Goal: Find specific page/section: Find specific page/section

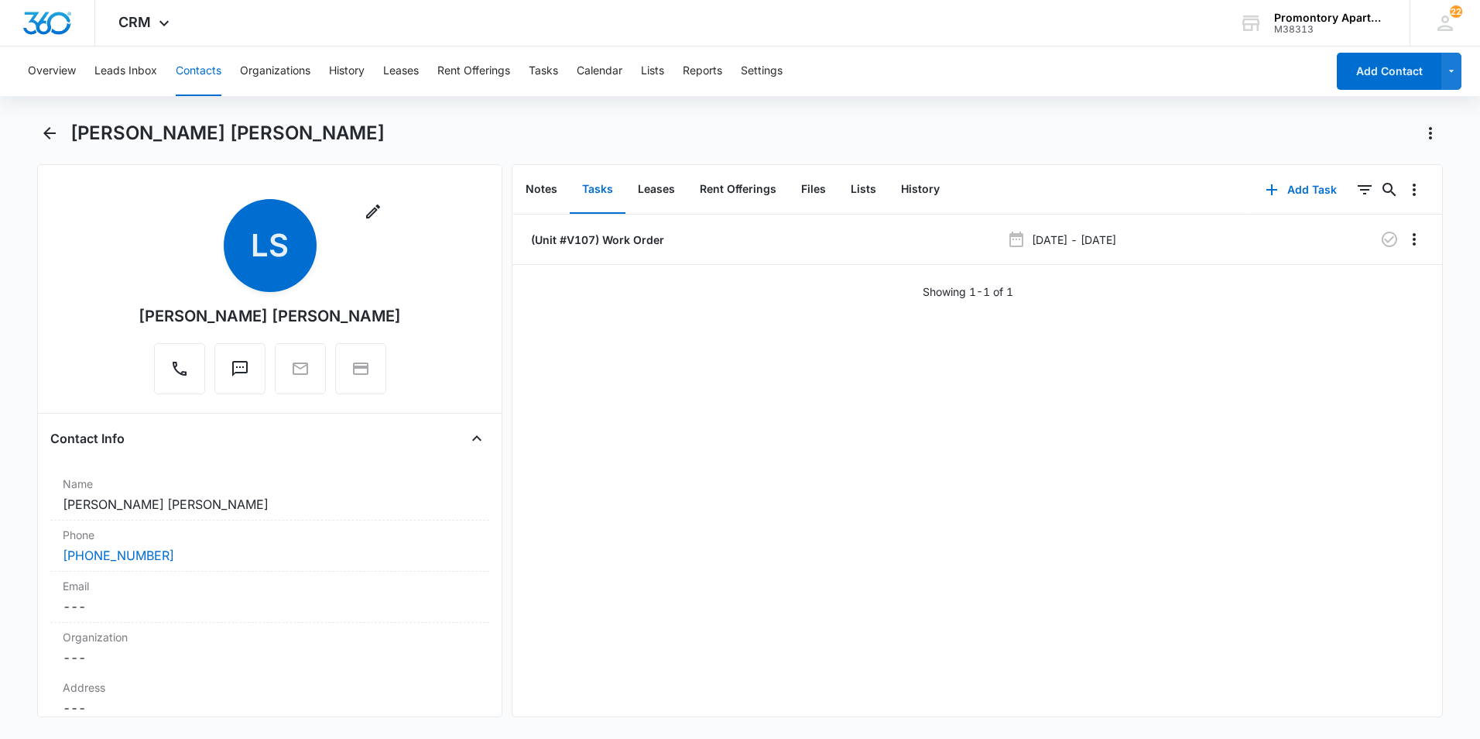
click at [208, 78] on button "Contacts" at bounding box center [199, 71] width 46 height 50
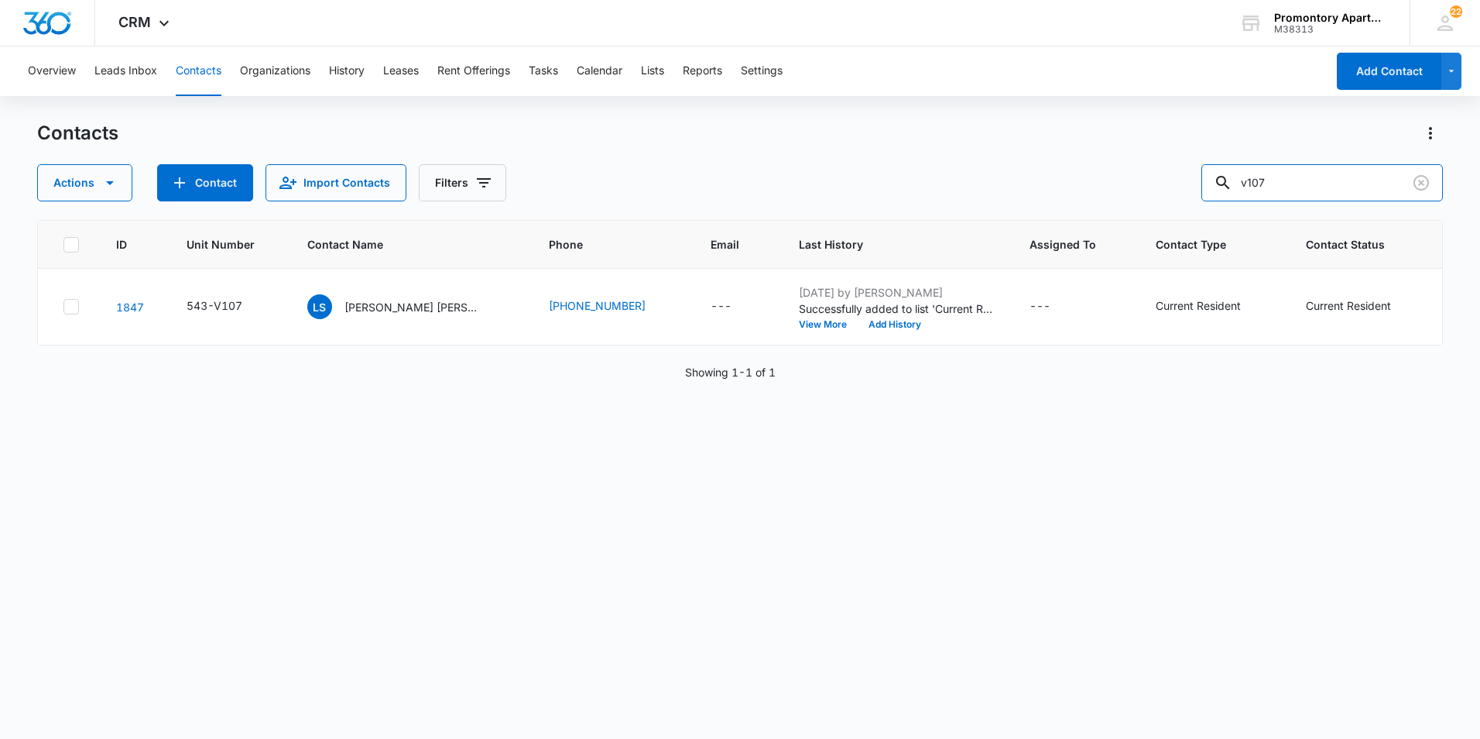
drag, startPoint x: 1184, startPoint y: 182, endPoint x: 1162, endPoint y: 180, distance: 22.5
click at [1173, 182] on div "Actions Contact Import Contacts Filters v107" at bounding box center [740, 182] width 1406 height 37
type input "r107"
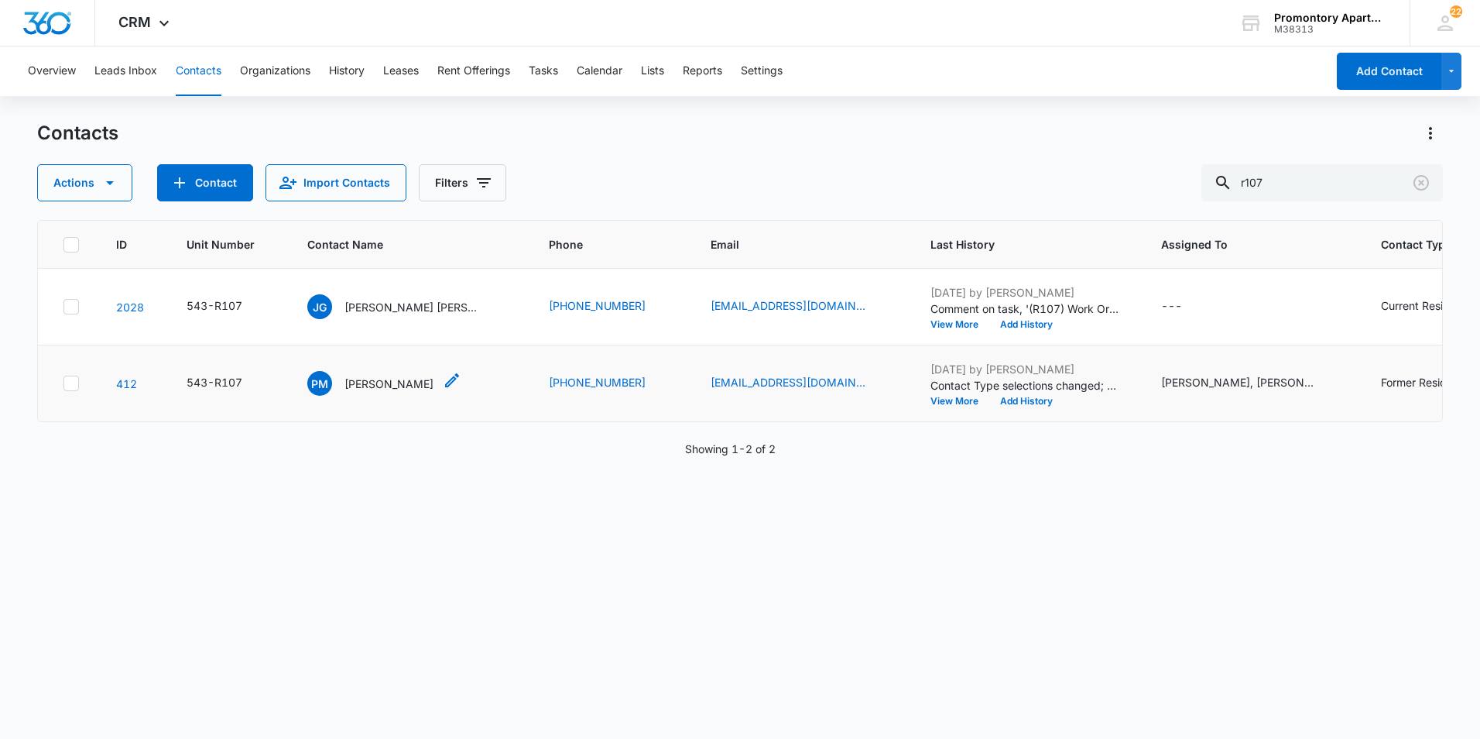
click at [408, 384] on p "[PERSON_NAME]" at bounding box center [389, 383] width 89 height 16
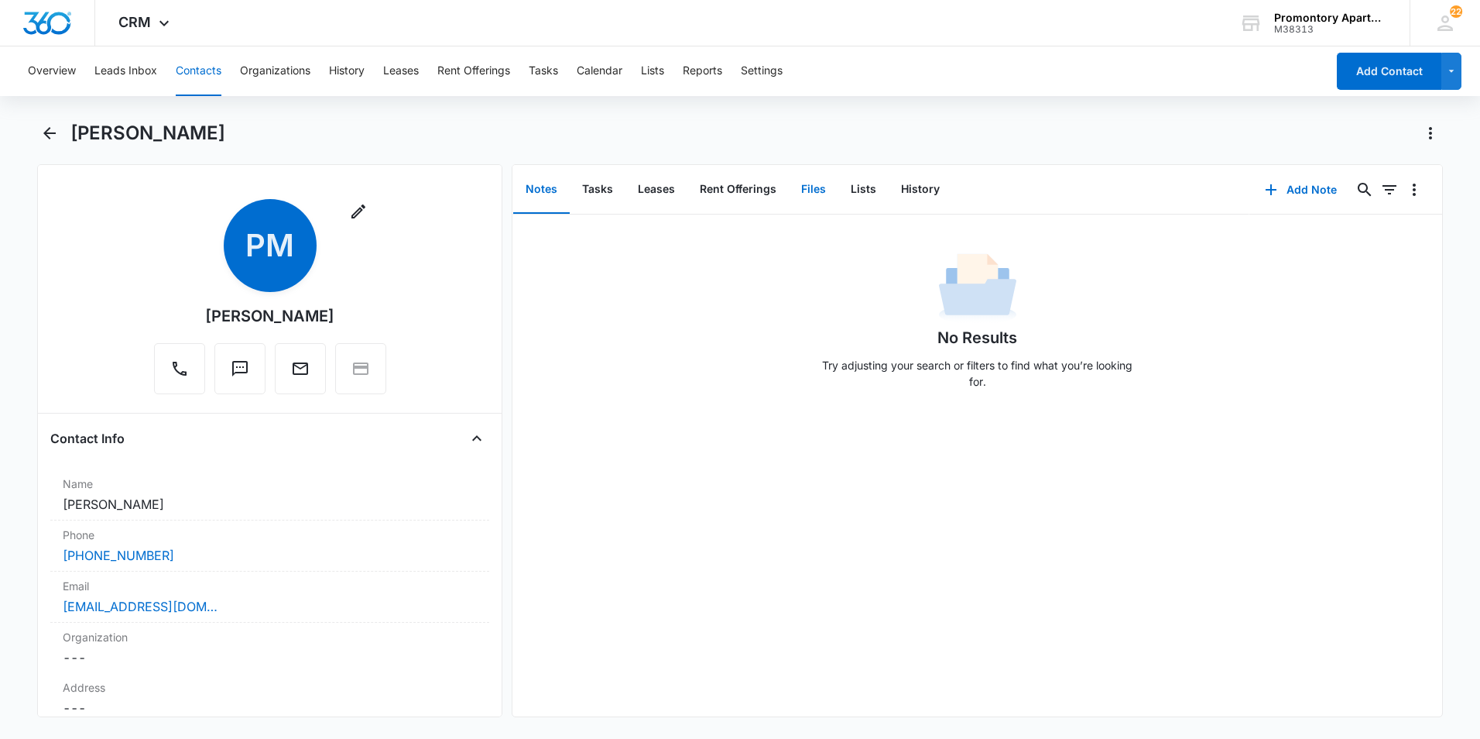
click at [791, 190] on button "Files" at bounding box center [814, 190] width 50 height 48
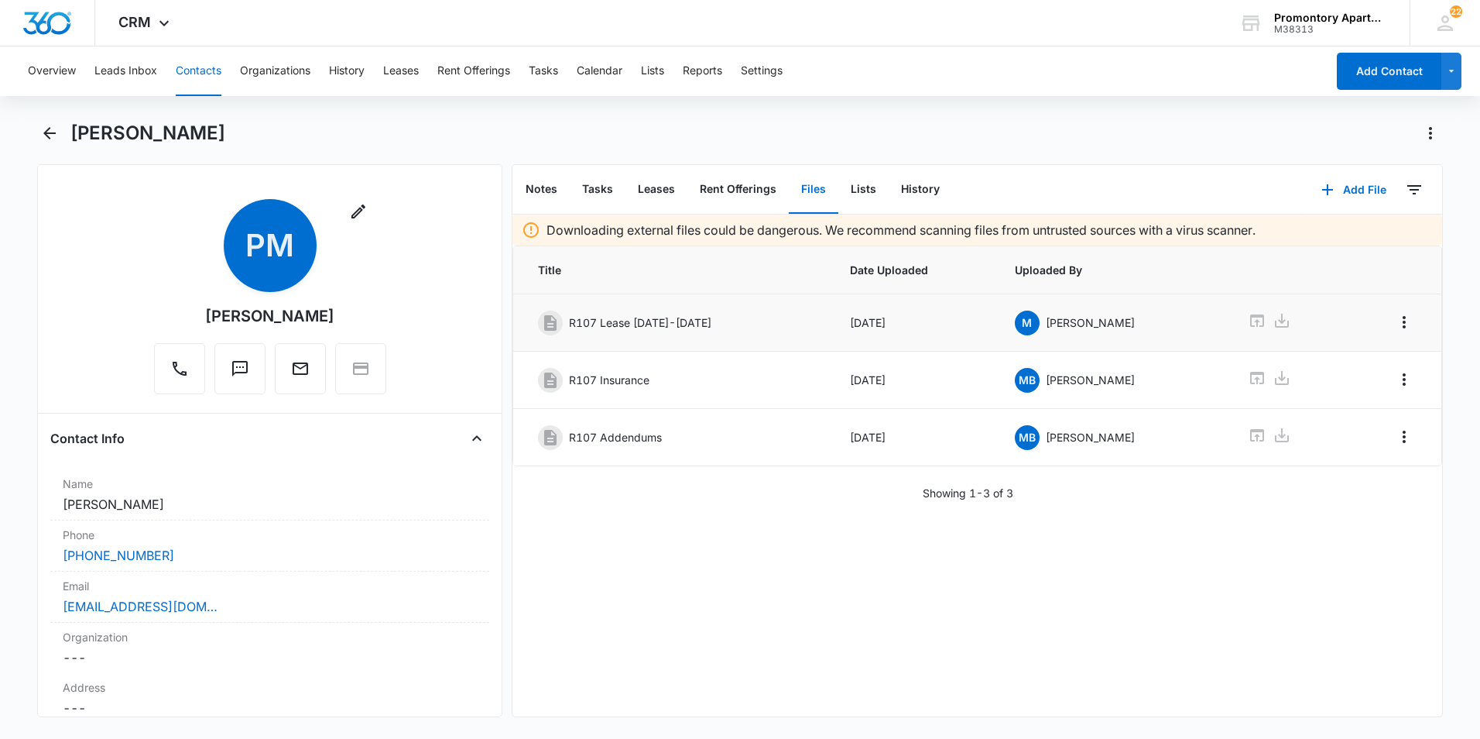
click at [1248, 319] on icon at bounding box center [1257, 320] width 19 height 19
